Goal: Find specific page/section: Find specific page/section

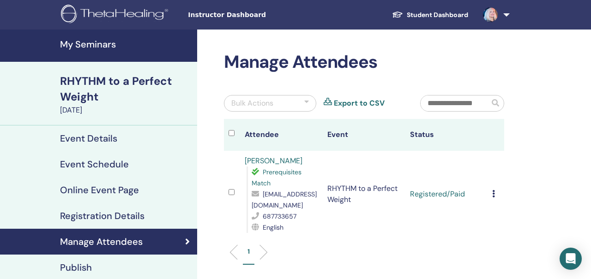
scroll to position [25, 0]
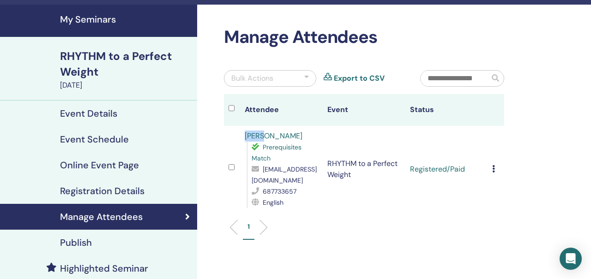
click at [100, 53] on div "RHYTHM to a Perfect Weight" at bounding box center [126, 63] width 132 height 31
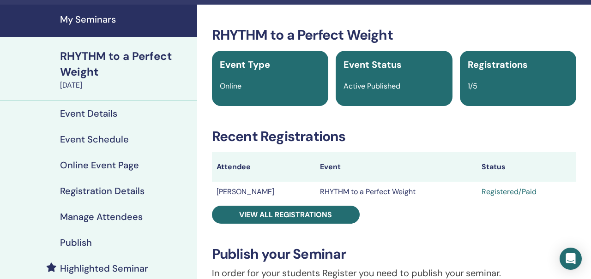
click at [234, 29] on h3 "RHYTHM to a Perfect Weight" at bounding box center [394, 35] width 364 height 17
click at [234, 30] on h3 "RHYTHM to a Perfect Weight" at bounding box center [394, 35] width 364 height 17
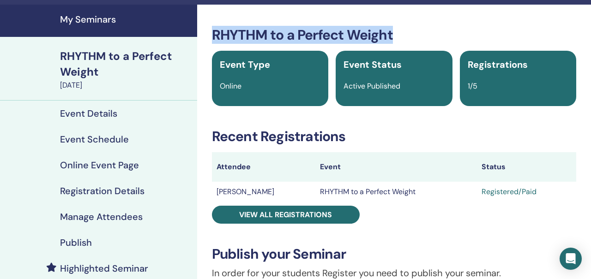
click at [234, 30] on h3 "RHYTHM to a Perfect Weight" at bounding box center [394, 35] width 364 height 17
copy h3 "RHYTHM to a Perfect Weight"
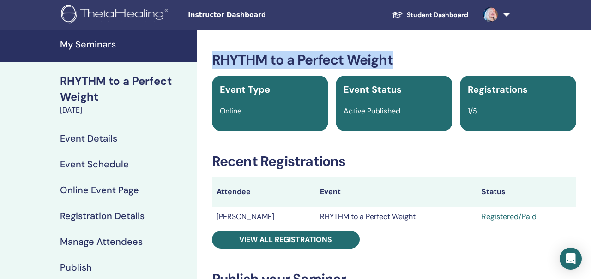
click at [137, 13] on img at bounding box center [116, 15] width 110 height 21
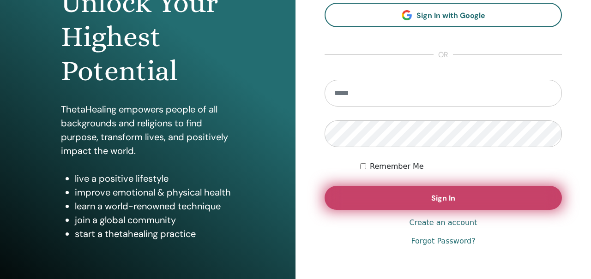
scroll to position [161, 0]
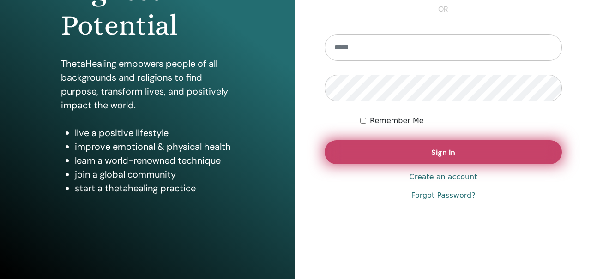
type input "**********"
click at [433, 154] on span "Sign In" at bounding box center [443, 153] width 24 height 10
